Goal: Find specific page/section: Find specific page/section

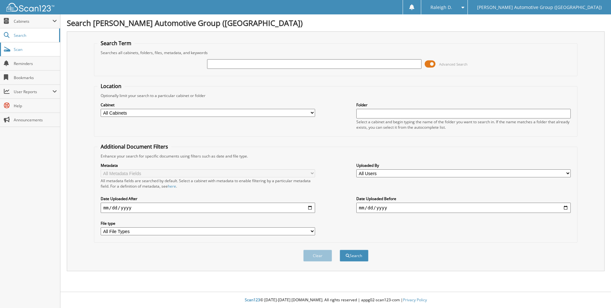
click at [13, 48] on link "Scan" at bounding box center [30, 50] width 60 height 14
click at [37, 25] on span "Cabinets" at bounding box center [30, 21] width 60 height 14
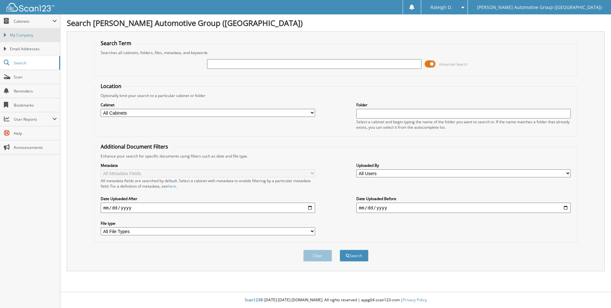
click at [38, 33] on span "My Company" at bounding box center [33, 35] width 47 height 6
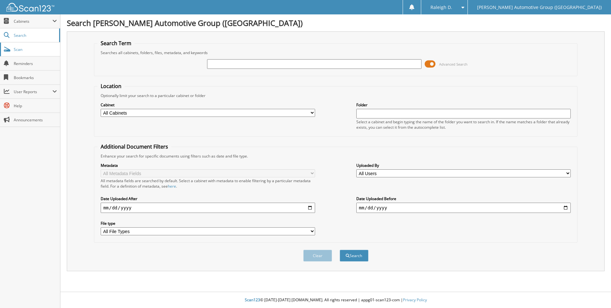
click at [32, 49] on span "Scan" at bounding box center [35, 49] width 43 height 5
